Goal: Find contact information: Find contact information

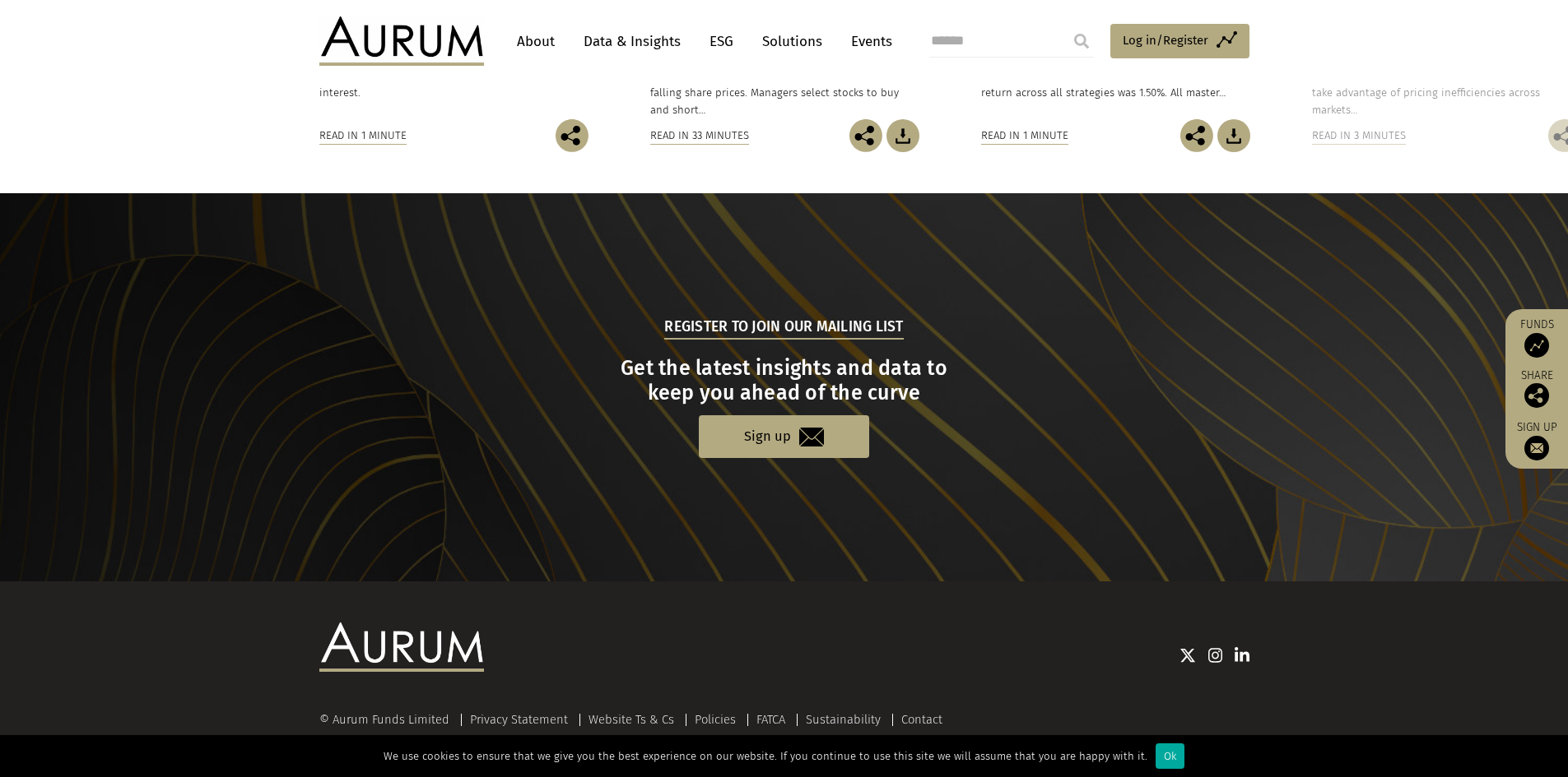
scroll to position [1508, 0]
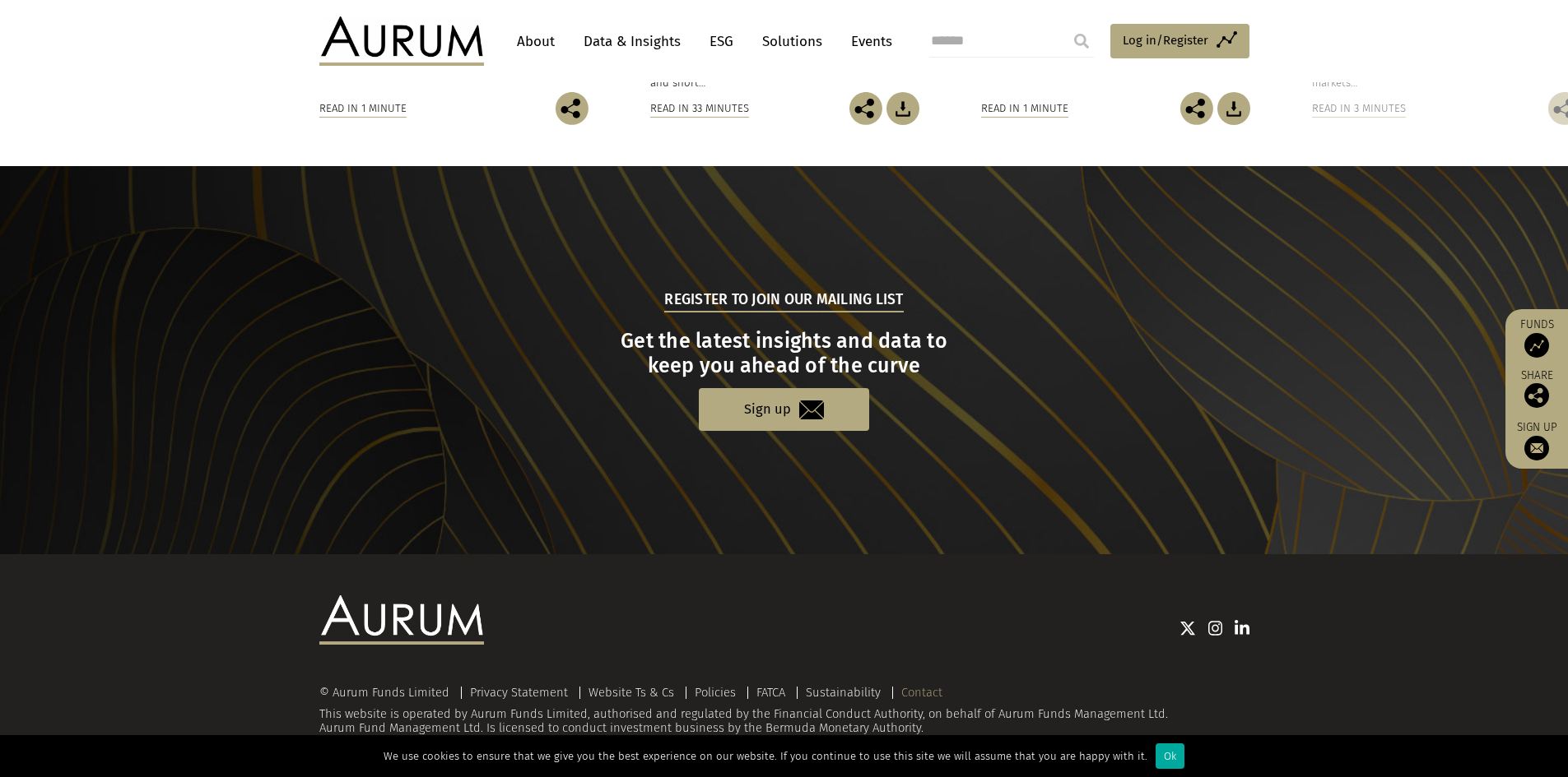
click at [917, 692] on link "Contact" at bounding box center [922, 693] width 41 height 15
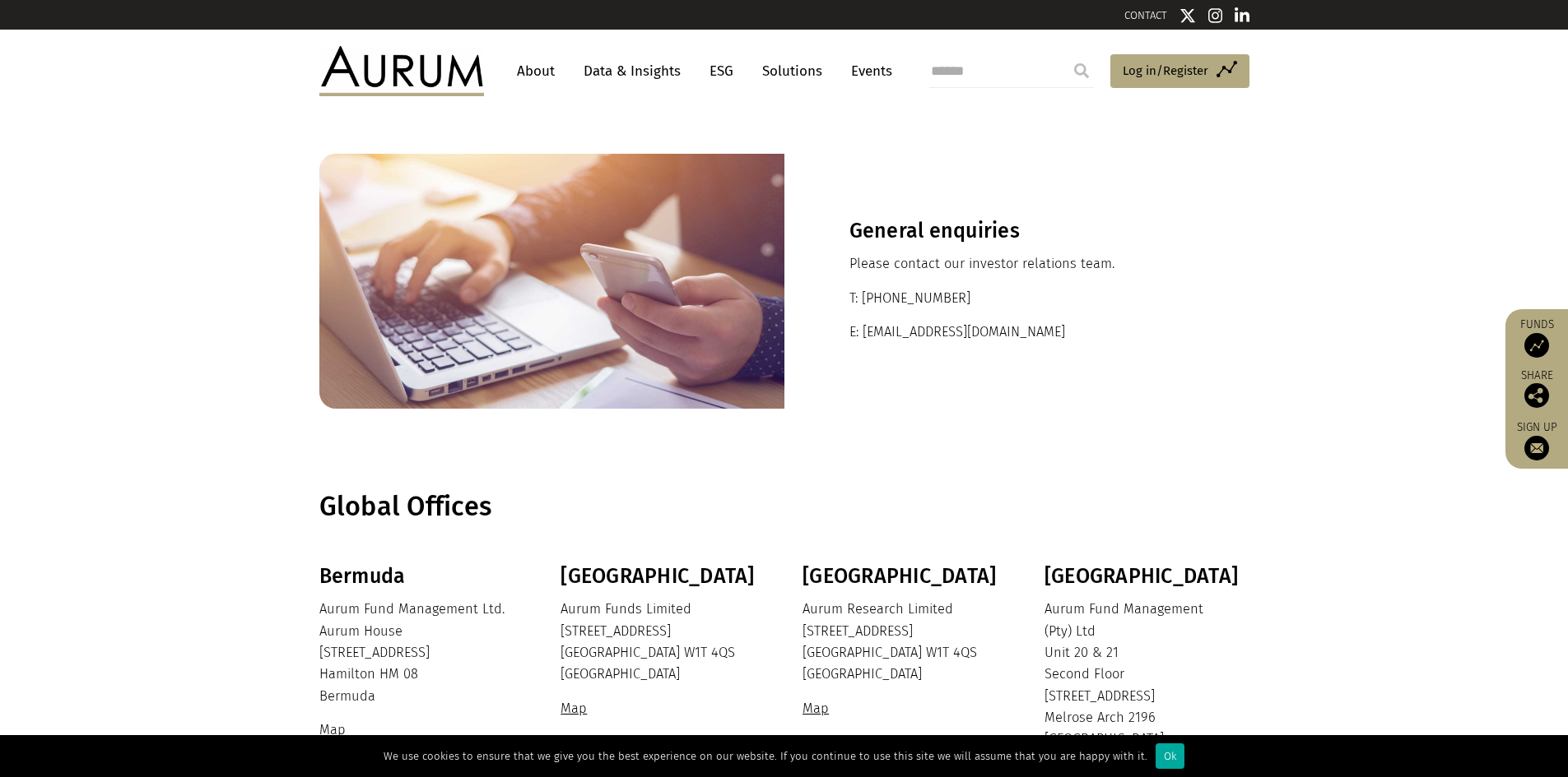
click at [535, 72] on link "About" at bounding box center [536, 71] width 55 height 31
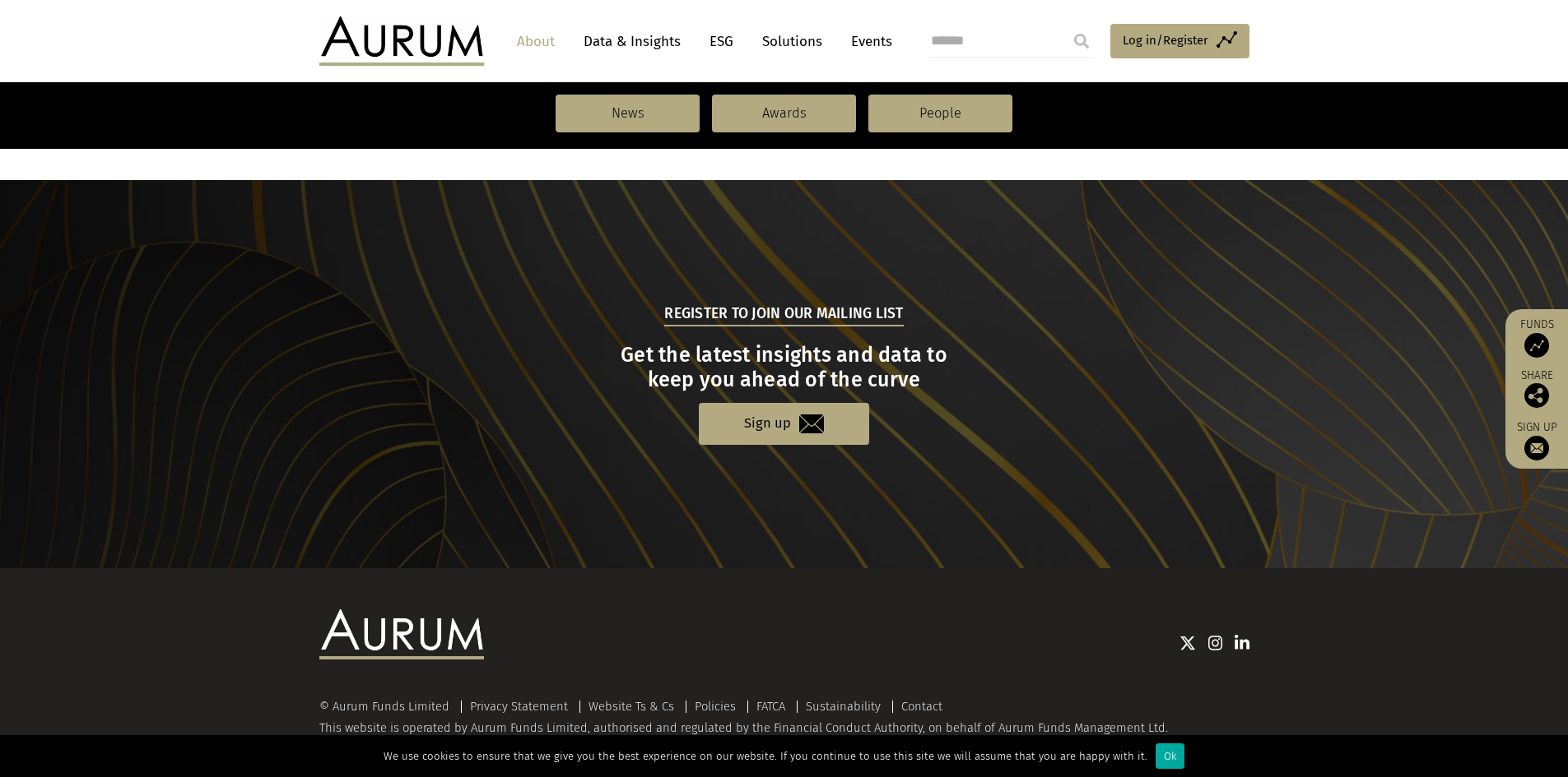
scroll to position [1688, 0]
